Goal: Obtain resource: Obtain resource

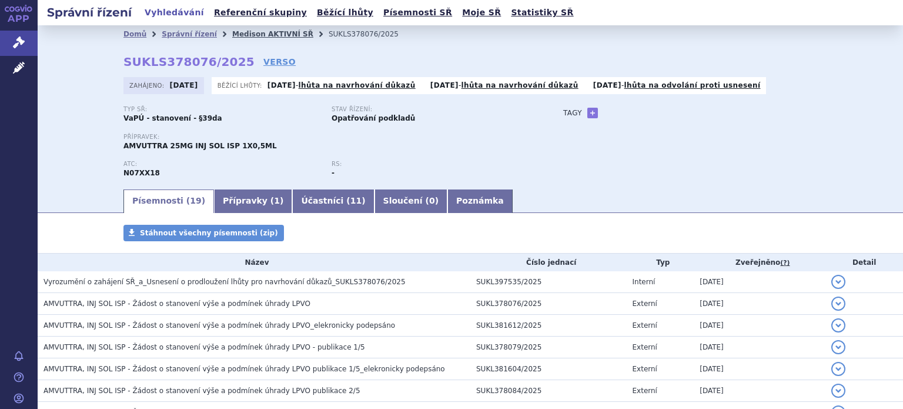
drag, startPoint x: 0, startPoint y: 0, endPoint x: 235, endPoint y: 33, distance: 237.4
click at [235, 33] on link "Medison AKTIVNÍ SŘ" at bounding box center [272, 34] width 81 height 8
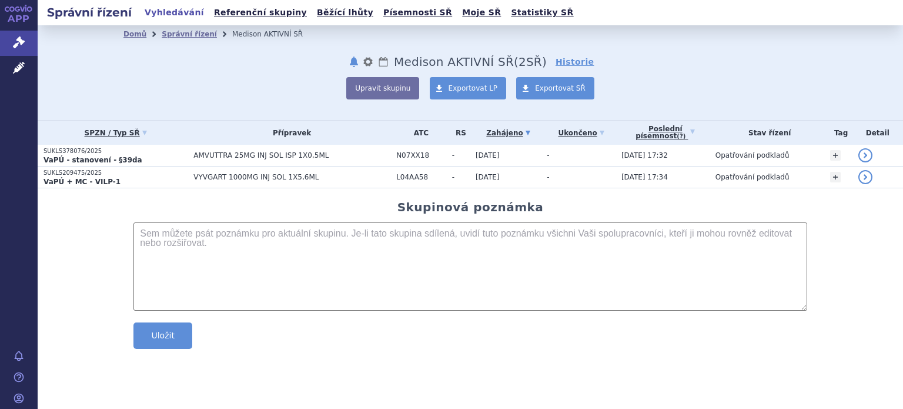
click at [83, 178] on strong "VaPÚ + MC - VILP-1" at bounding box center [81, 182] width 77 height 8
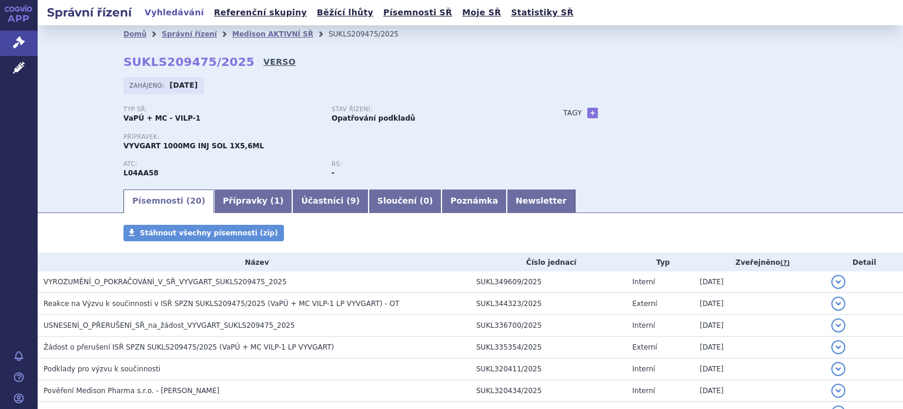
click at [263, 62] on link "VERSO" at bounding box center [279, 62] width 32 height 12
click at [15, 45] on icon at bounding box center [19, 42] width 12 height 12
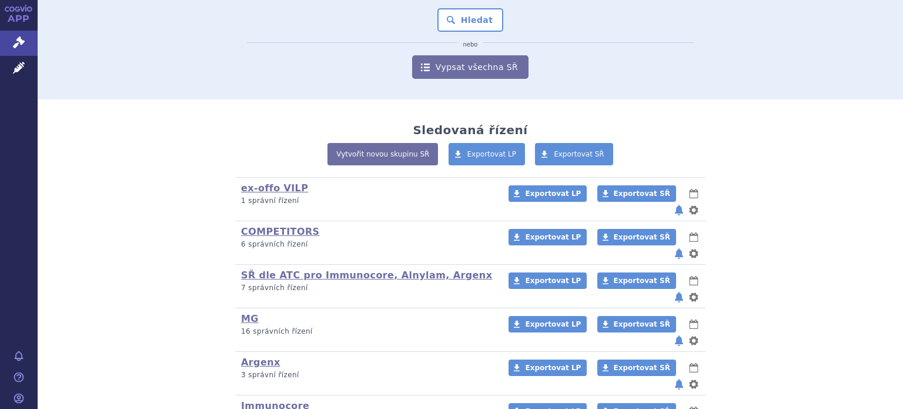
scroll to position [271, 0]
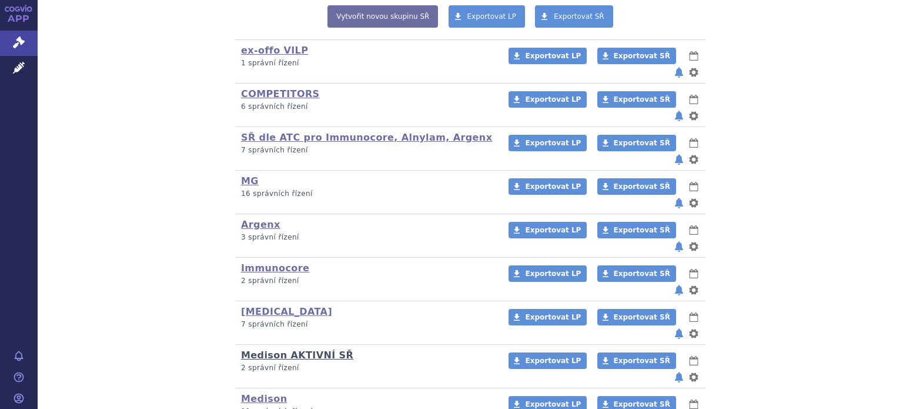
click at [294, 349] on link "Medison AKTIVNÍ SŘ" at bounding box center [297, 354] width 112 height 11
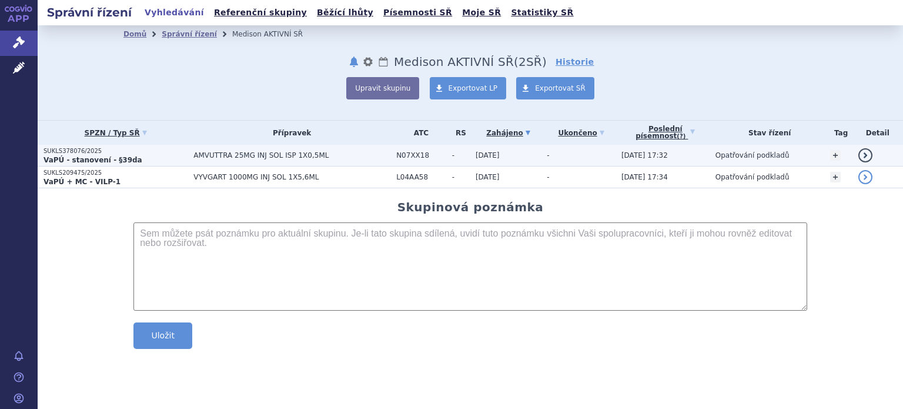
click at [86, 156] on strong "VaPÚ - stanovení - §39da" at bounding box center [92, 160] width 99 height 8
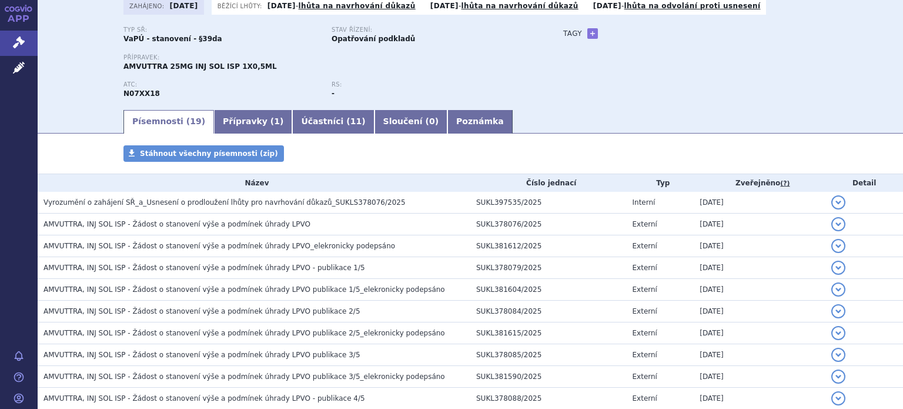
scroll to position [59, 0]
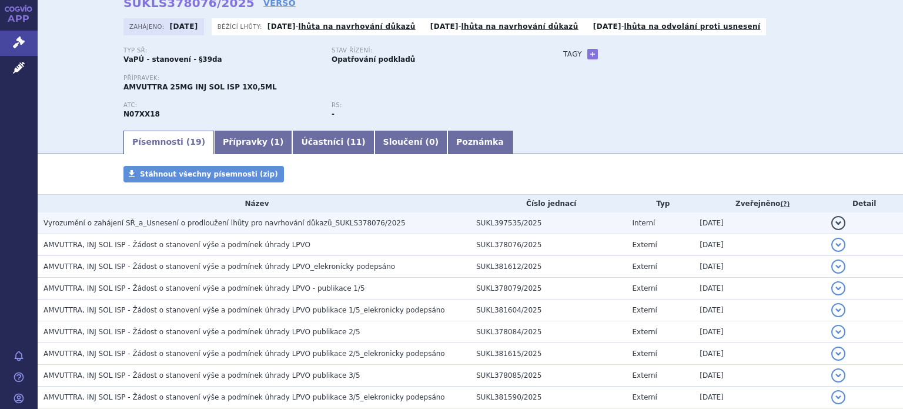
click at [224, 221] on span "Vyrozumění o zahájení SŘ_a_Usnesení o prodloužení lhůty pro navrhování důkazů_S…" at bounding box center [224, 223] width 362 height 8
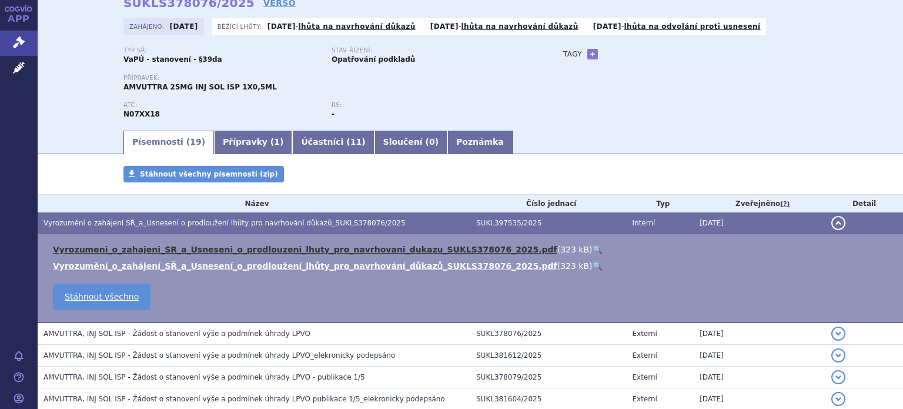
click at [209, 246] on link "Vyrozumeni_o_zahajeni_SR_a_Usneseni_o_prodlouzeni_lhuty_pro_navrhovani_dukazu_S…" at bounding box center [305, 249] width 504 height 9
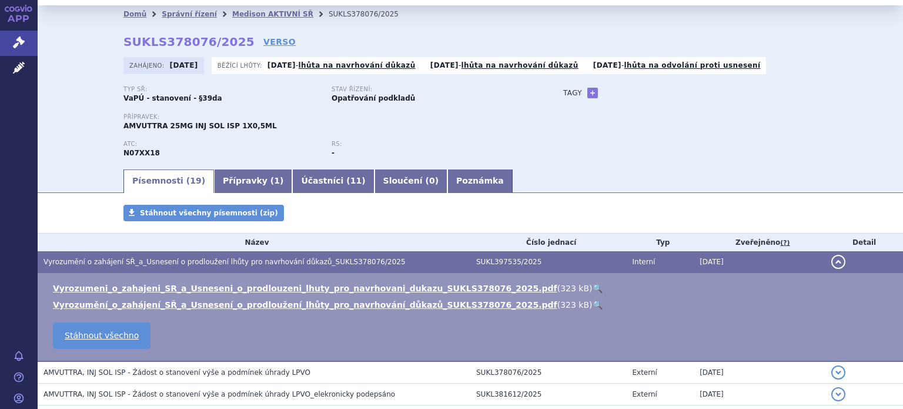
scroll to position [0, 0]
